Goal: Task Accomplishment & Management: Manage account settings

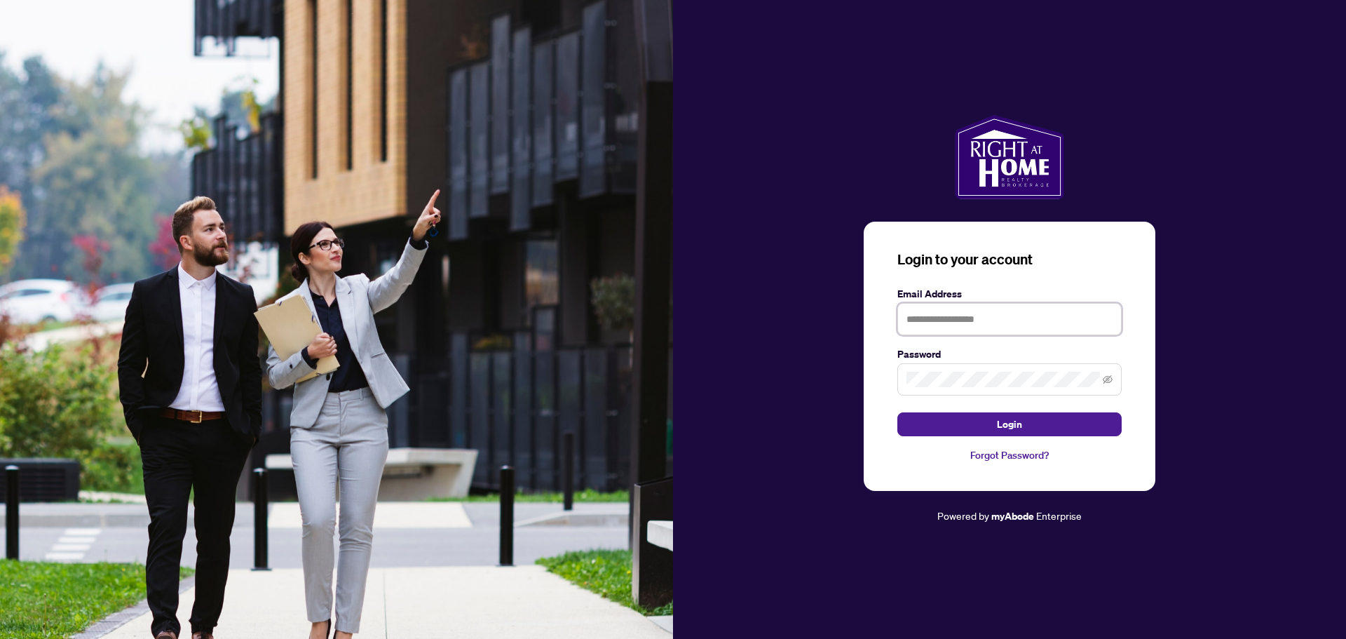
click at [1015, 322] on input "text" at bounding box center [1009, 319] width 224 height 32
type input "**********"
click at [897, 412] on button "Login" at bounding box center [1009, 424] width 224 height 24
